Goal: Information Seeking & Learning: Learn about a topic

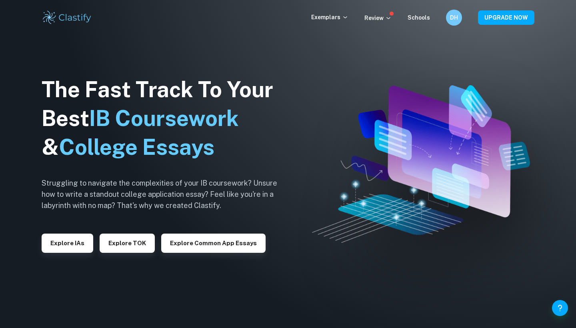
click at [71, 227] on div "Explore IAs" at bounding box center [68, 240] width 52 height 26
click at [68, 241] on button "Explore IAs" at bounding box center [68, 243] width 52 height 19
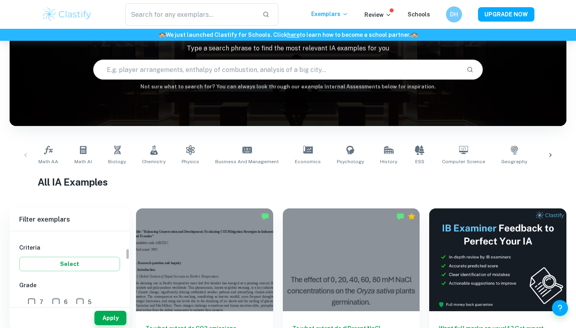
scroll to position [111, 0]
click at [93, 247] on div "Type a subject" at bounding box center [69, 237] width 101 height 22
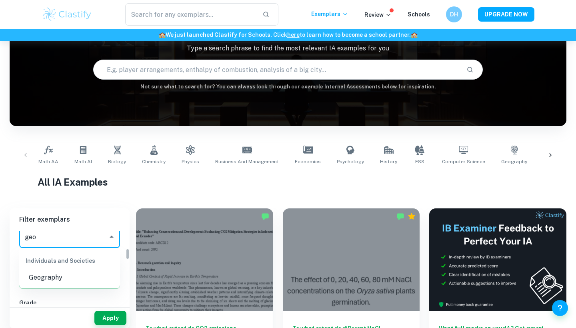
click at [58, 271] on li "Geography" at bounding box center [69, 278] width 101 height 14
type input "Geography"
click at [117, 319] on button "Apply" at bounding box center [110, 318] width 32 height 14
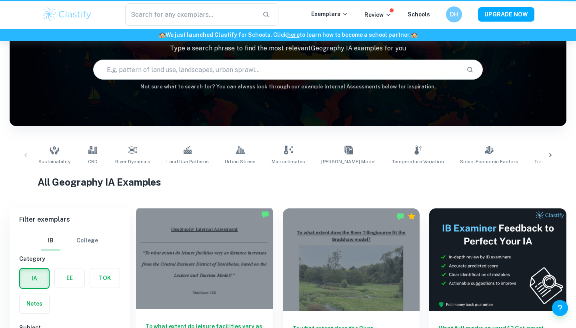
scroll to position [168, 0]
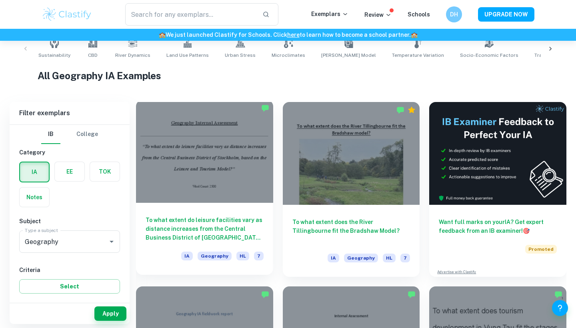
click at [178, 148] on div at bounding box center [204, 151] width 137 height 103
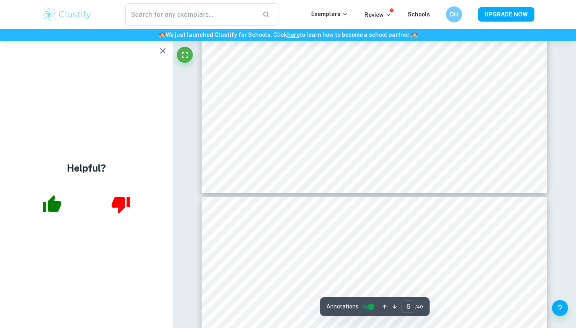
scroll to position [2551, 0]
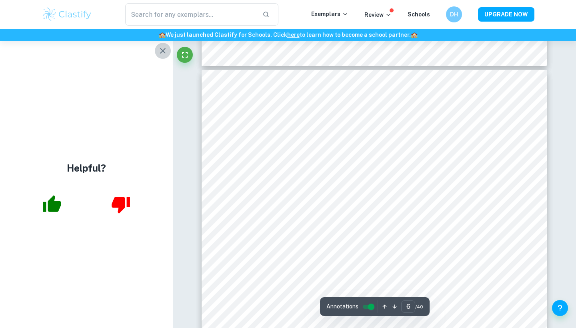
click at [162, 53] on icon "button" at bounding box center [163, 51] width 10 height 10
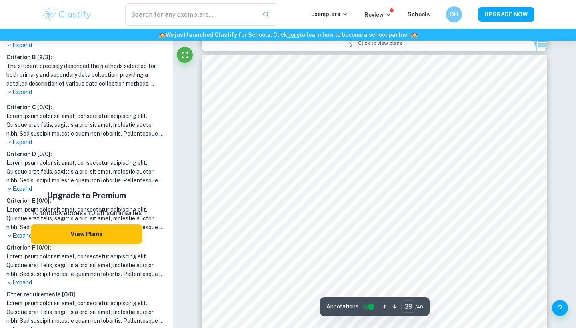
scroll to position [19145, 0]
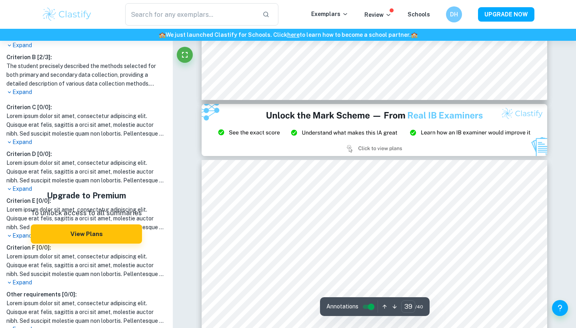
type input "38"
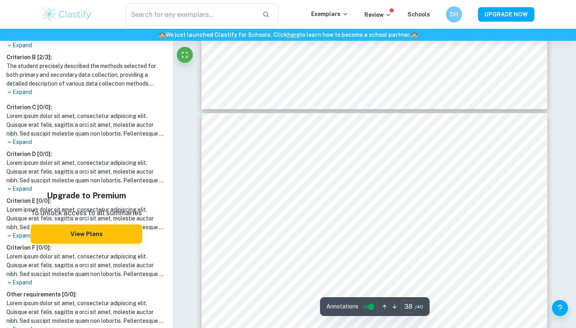
scroll to position [18538, 0]
